Goal: Find specific page/section: Find specific page/section

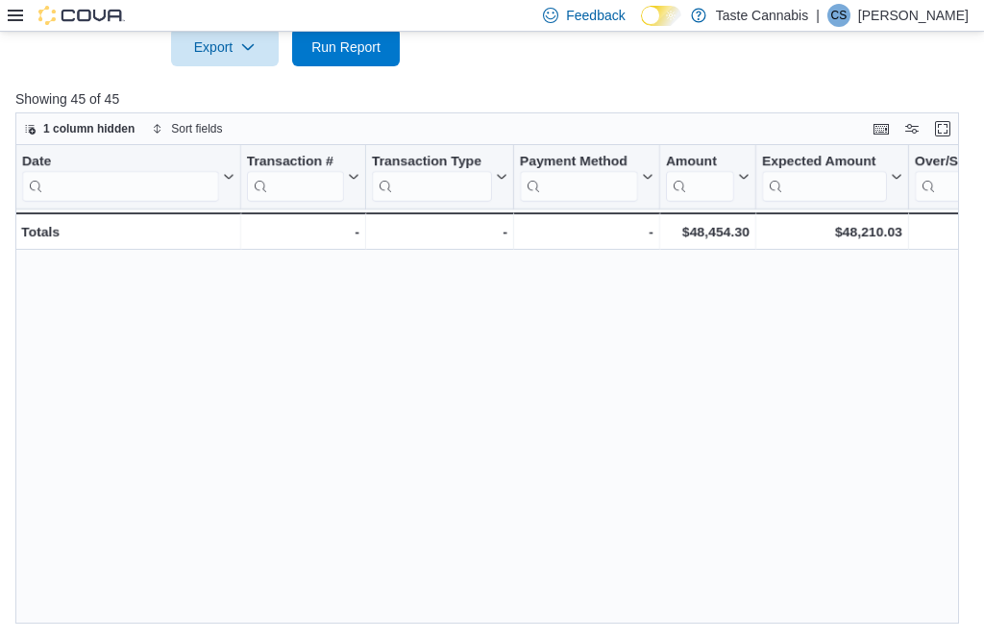
scroll to position [938, 165]
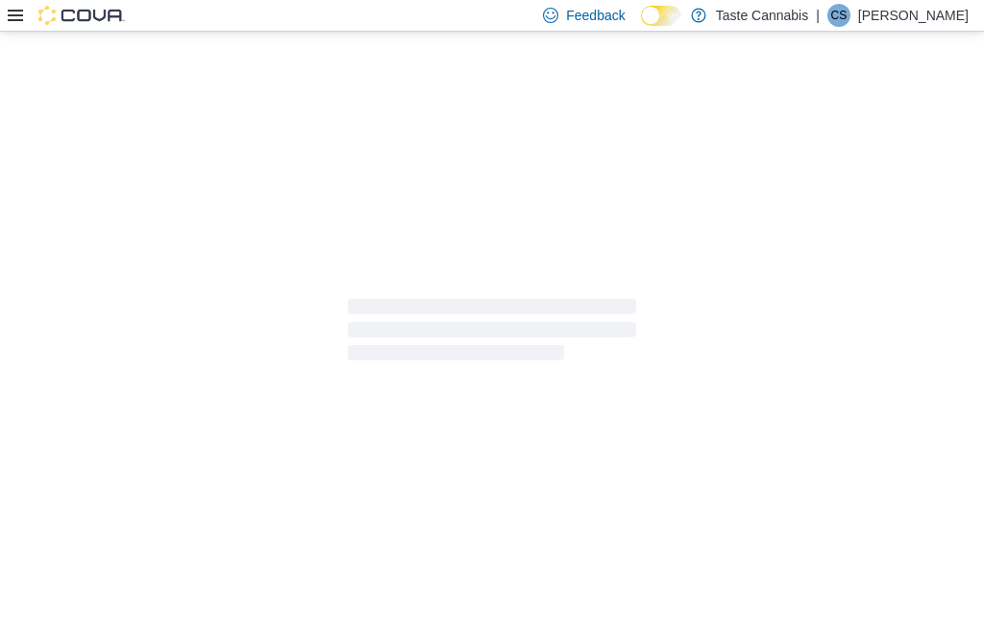
click at [21, 10] on icon at bounding box center [15, 15] width 15 height 15
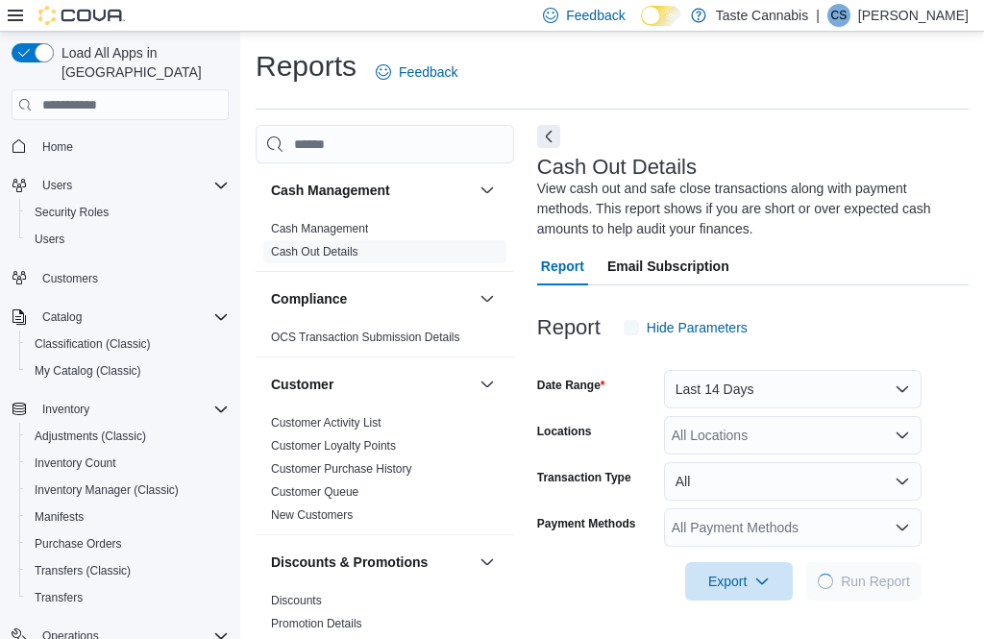
scroll to position [4, 0]
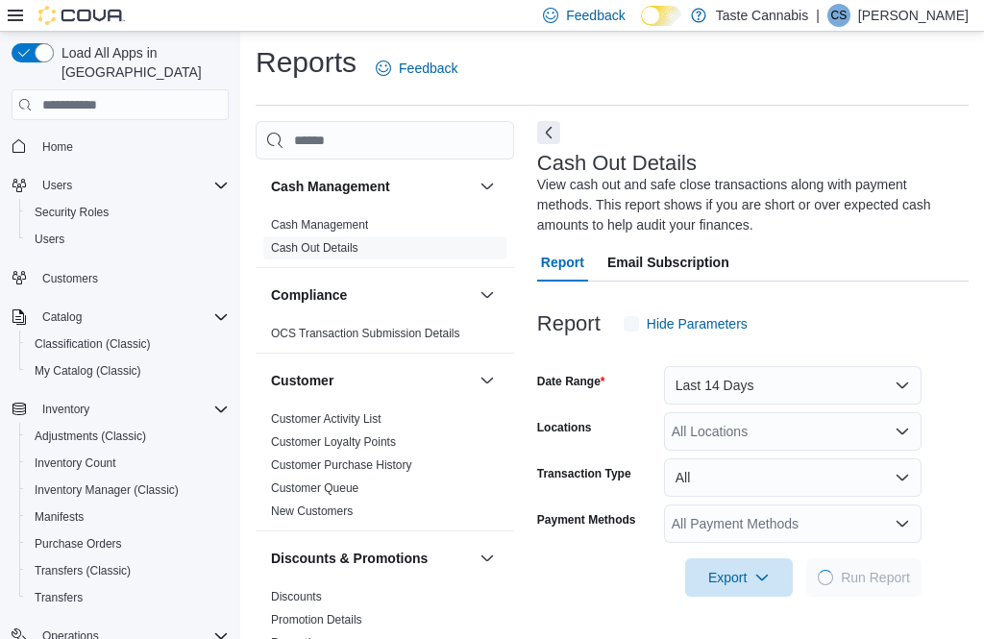
click at [20, 21] on icon at bounding box center [15, 16] width 15 height 12
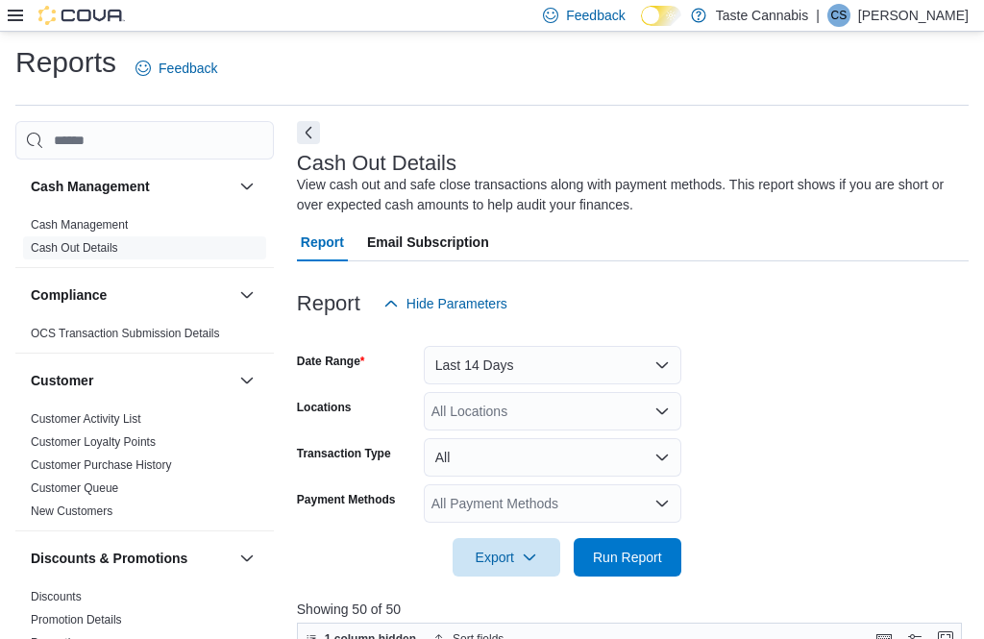
click at [20, 12] on icon at bounding box center [15, 16] width 15 height 12
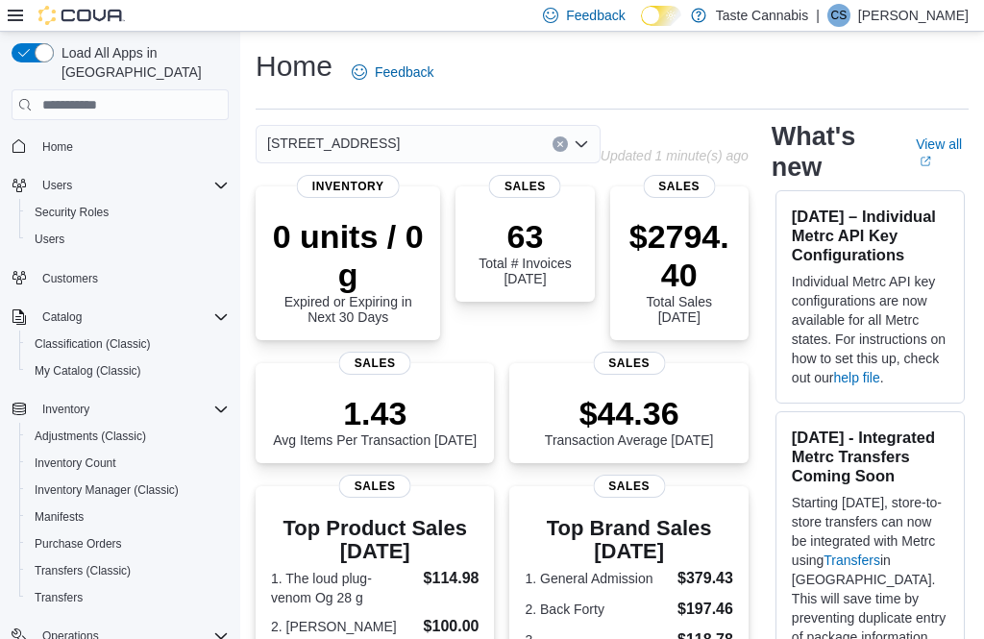
click at [16, 21] on icon at bounding box center [15, 16] width 15 height 12
